Goal: Information Seeking & Learning: Check status

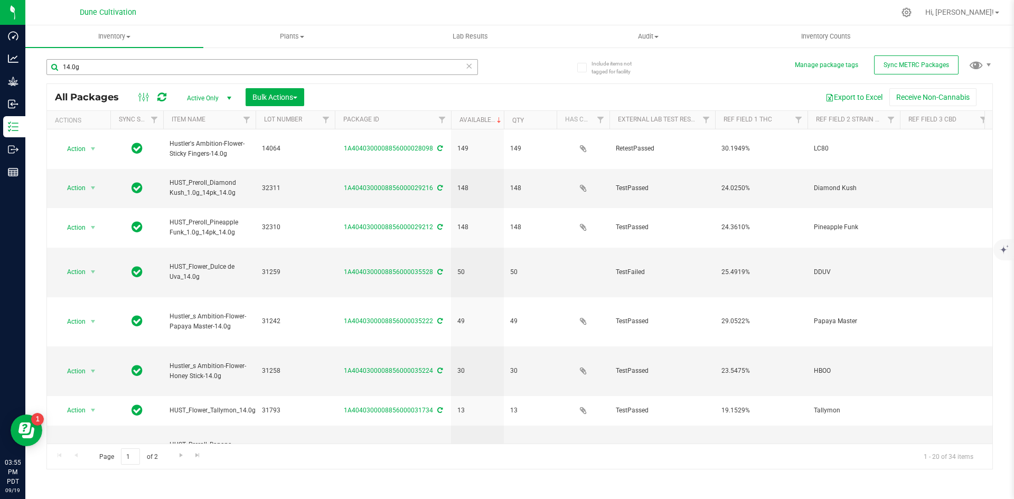
type input "1"
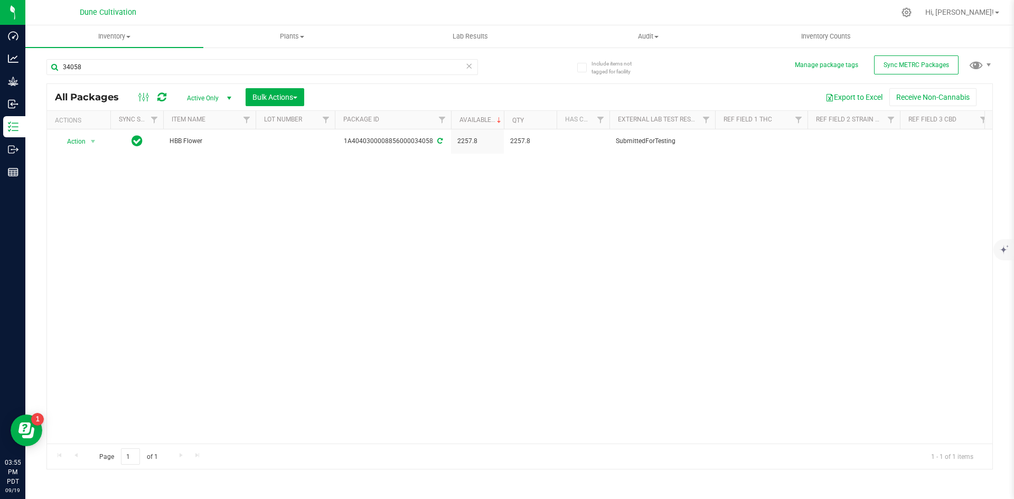
type input "34058"
